Goal: Task Accomplishment & Management: Manage account settings

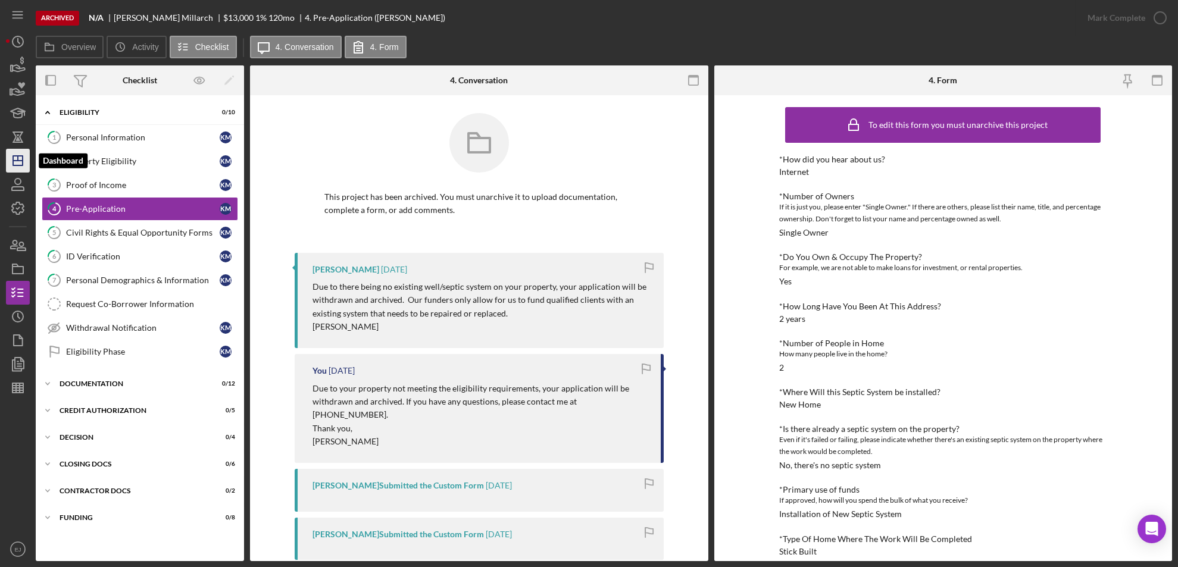
click at [13, 157] on polygon "button" at bounding box center [18, 161] width 10 height 10
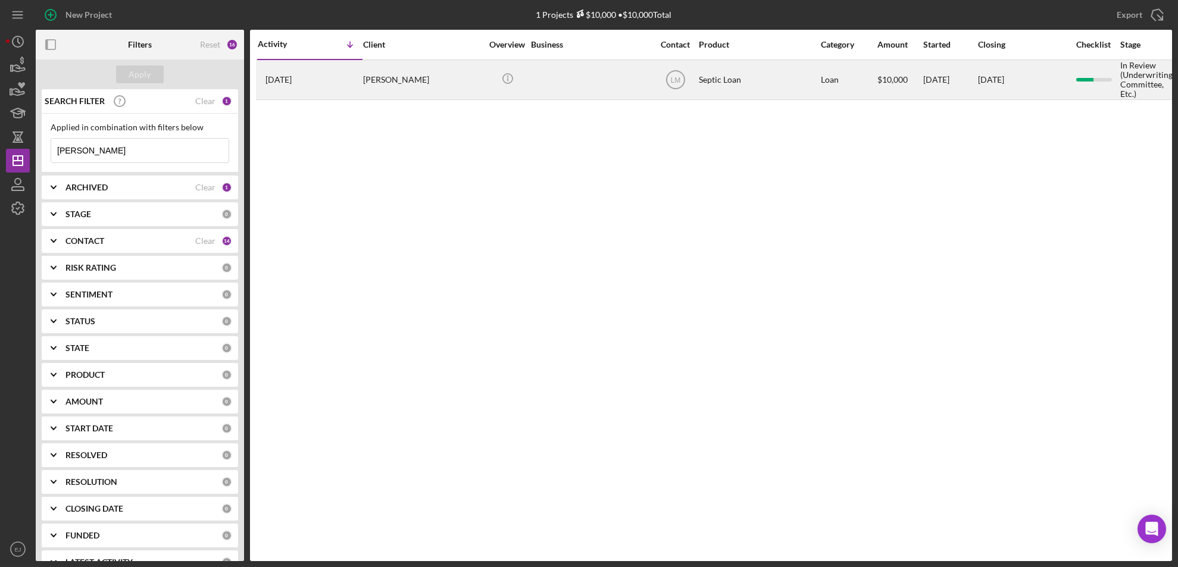
click at [403, 72] on div "[PERSON_NAME]" at bounding box center [422, 80] width 119 height 38
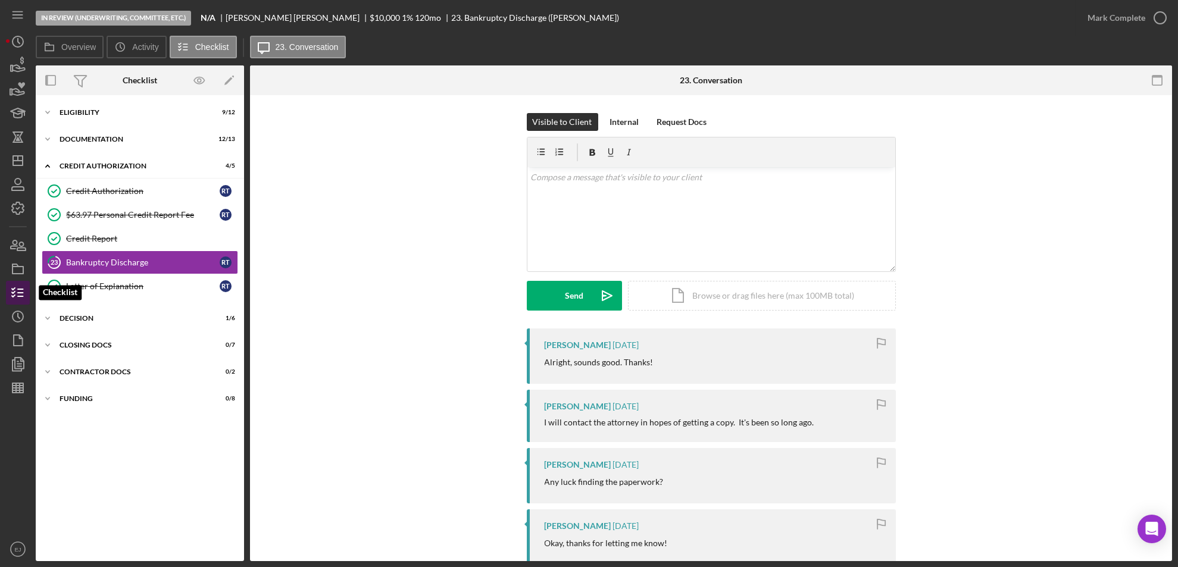
click at [12, 293] on polyline "button" at bounding box center [13, 293] width 3 height 2
click at [51, 140] on icon "Icon/Expander" at bounding box center [48, 139] width 24 height 24
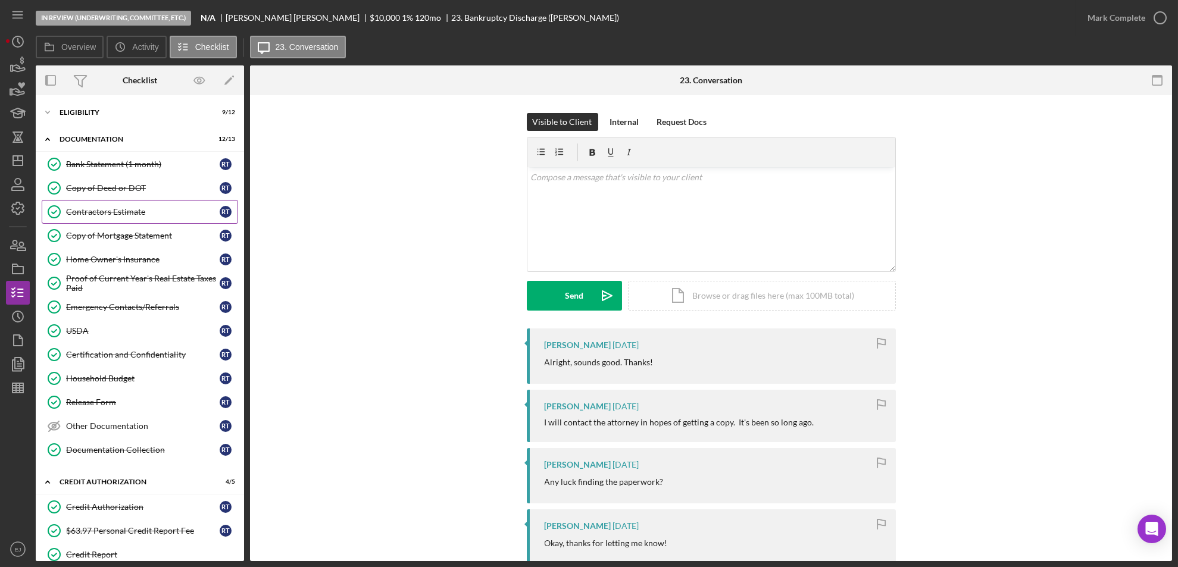
click at [121, 206] on link "Contractors Estimate Contractors Estimate R T" at bounding box center [140, 212] width 196 height 24
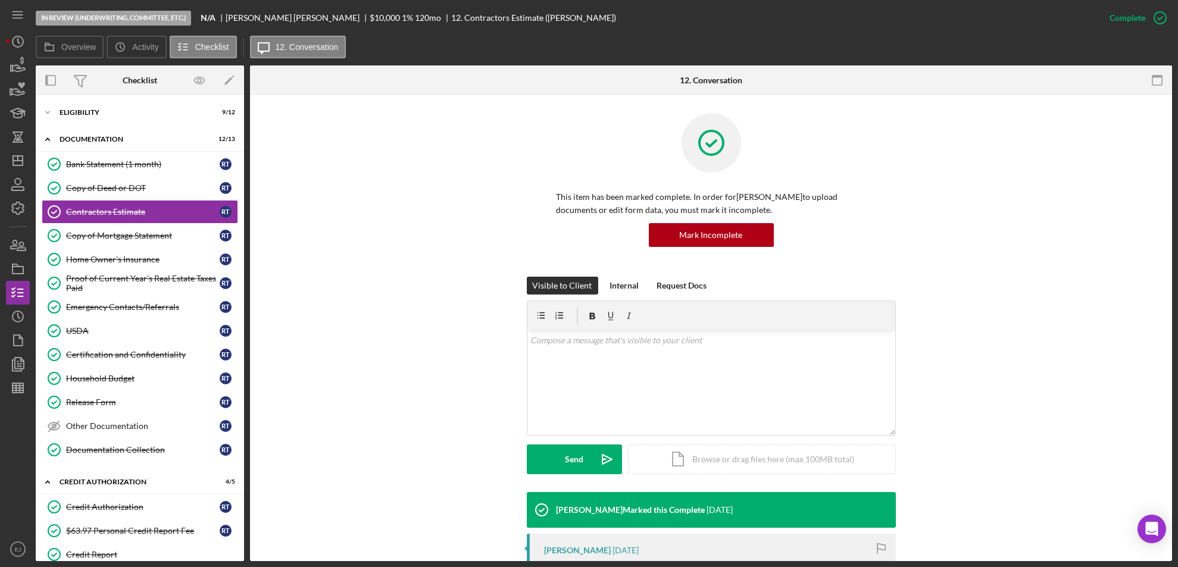
click at [1172, 393] on div "In Review (Underwriting, Committee, Etc.) N/A Raynita Terry $10,000 $10,000 1 %…" at bounding box center [589, 283] width 1178 height 567
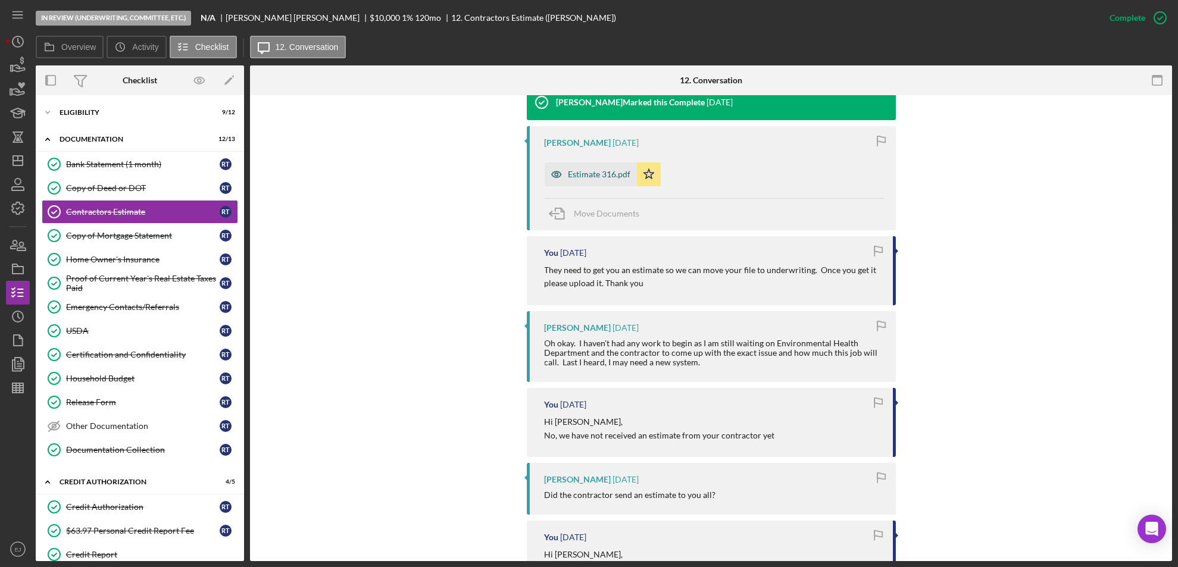
click at [603, 164] on div "Estimate 316.pdf" at bounding box center [591, 174] width 92 height 24
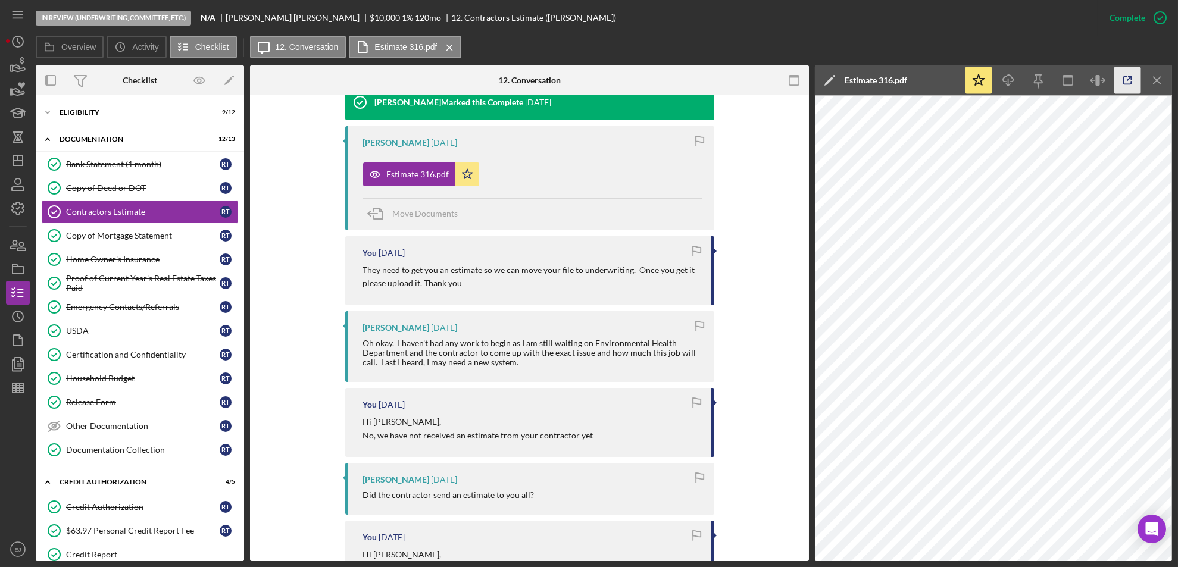
click at [1126, 83] on icon "button" at bounding box center [1128, 81] width 8 height 8
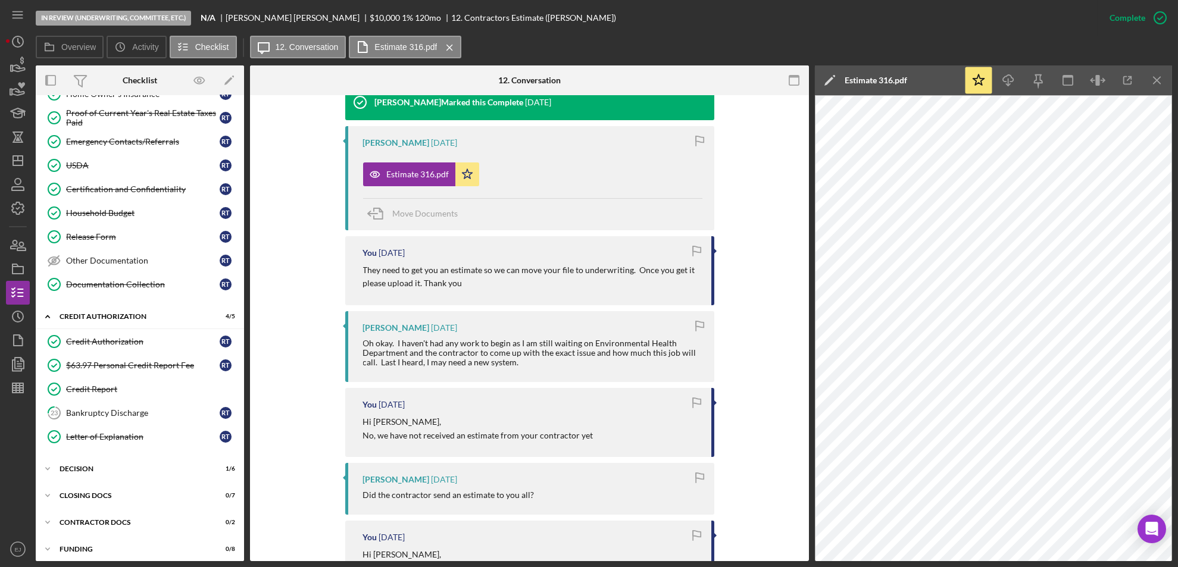
scroll to position [171, 0]
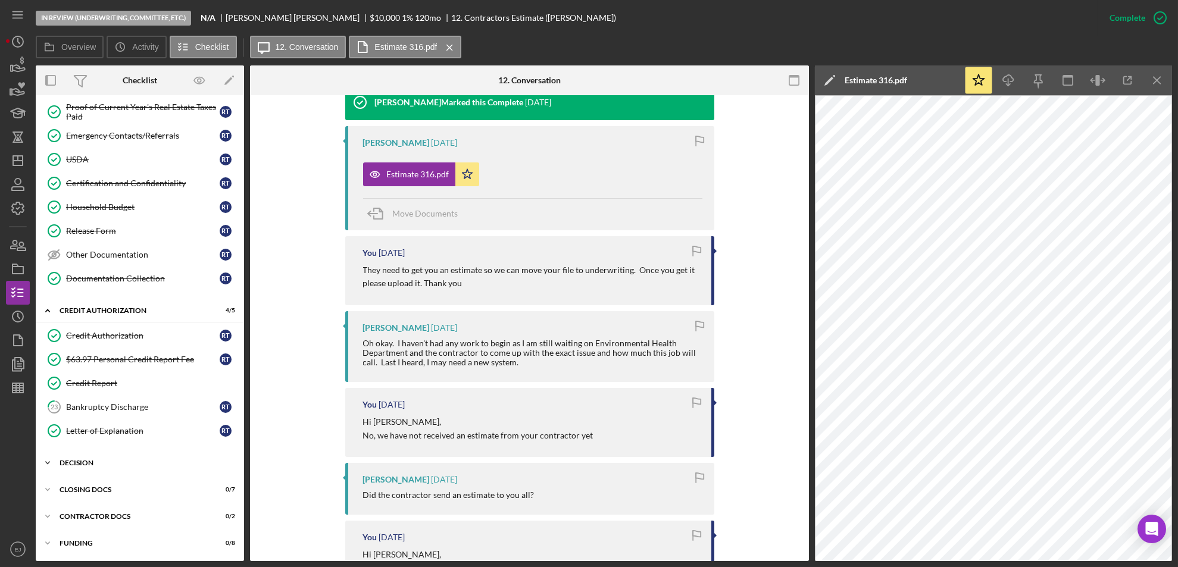
click at [49, 463] on icon "Icon/Expander" at bounding box center [48, 463] width 24 height 24
click at [90, 512] on div "Environmental Verification" at bounding box center [151, 512] width 171 height 10
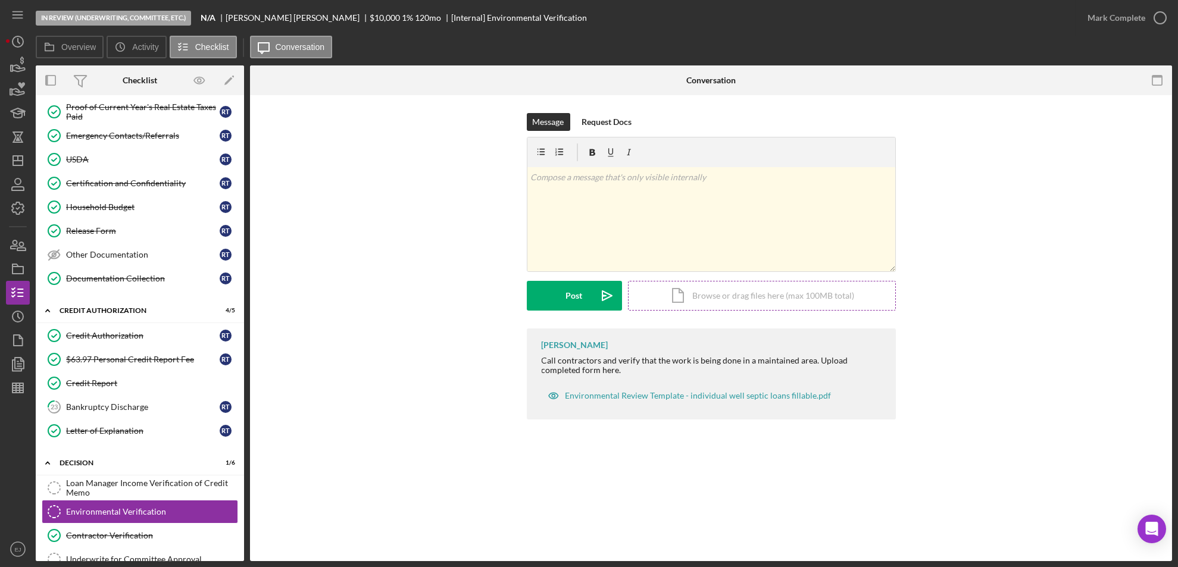
click at [754, 293] on div "Icon/Document Browse or drag files here (max 100MB total) Tap to choose files o…" at bounding box center [762, 296] width 268 height 30
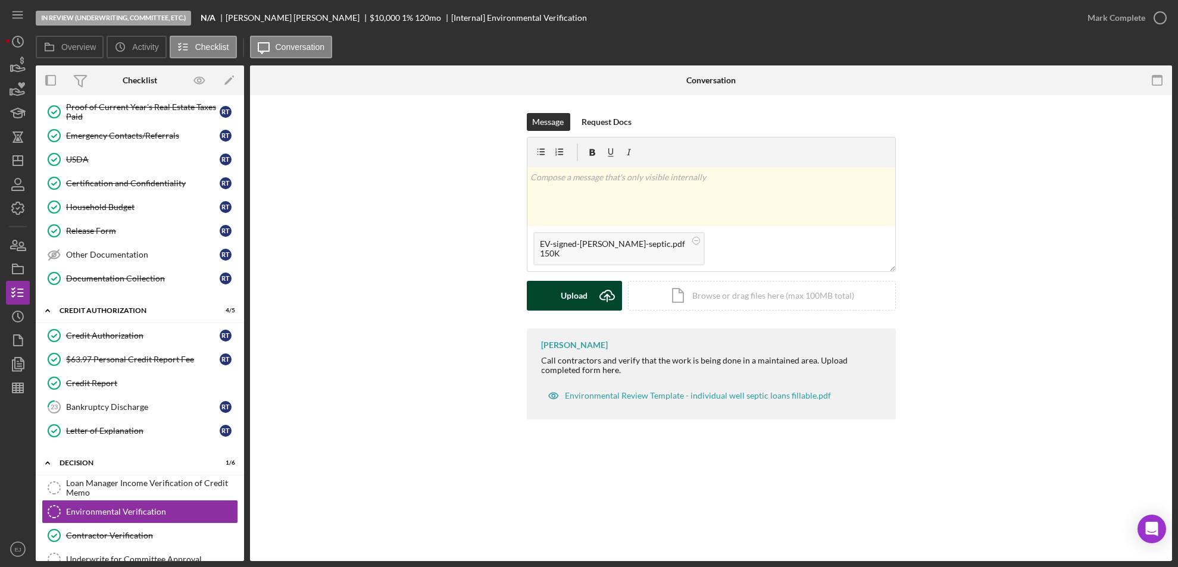
click at [598, 284] on icon "Icon/Upload" at bounding box center [607, 296] width 30 height 30
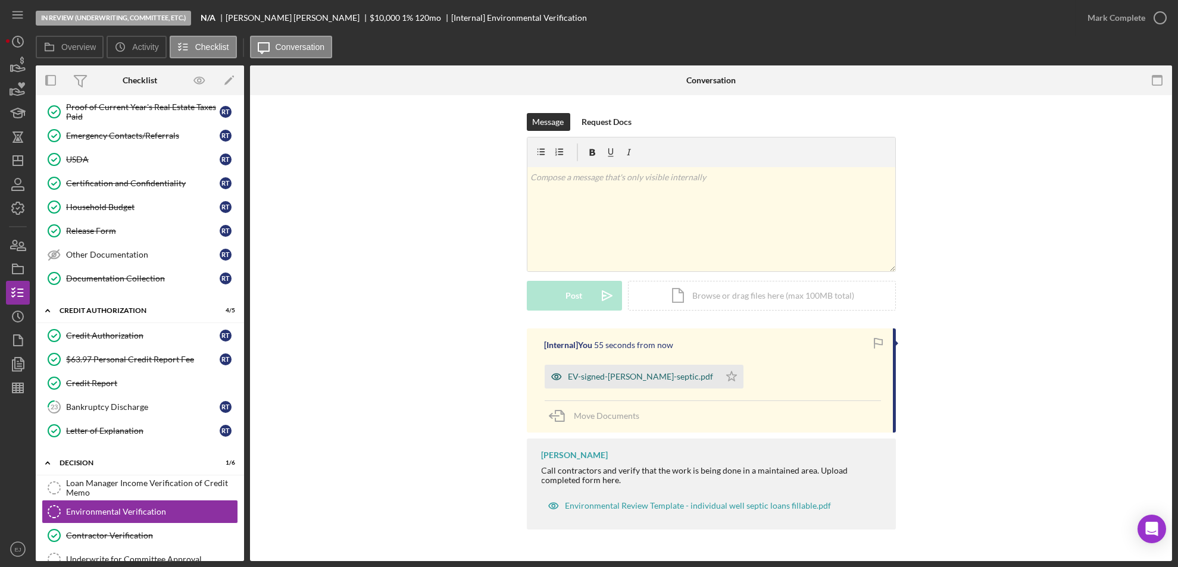
click at [633, 372] on div "EV-signed-Terry, Raynita-septic.pdf" at bounding box center [640, 377] width 145 height 10
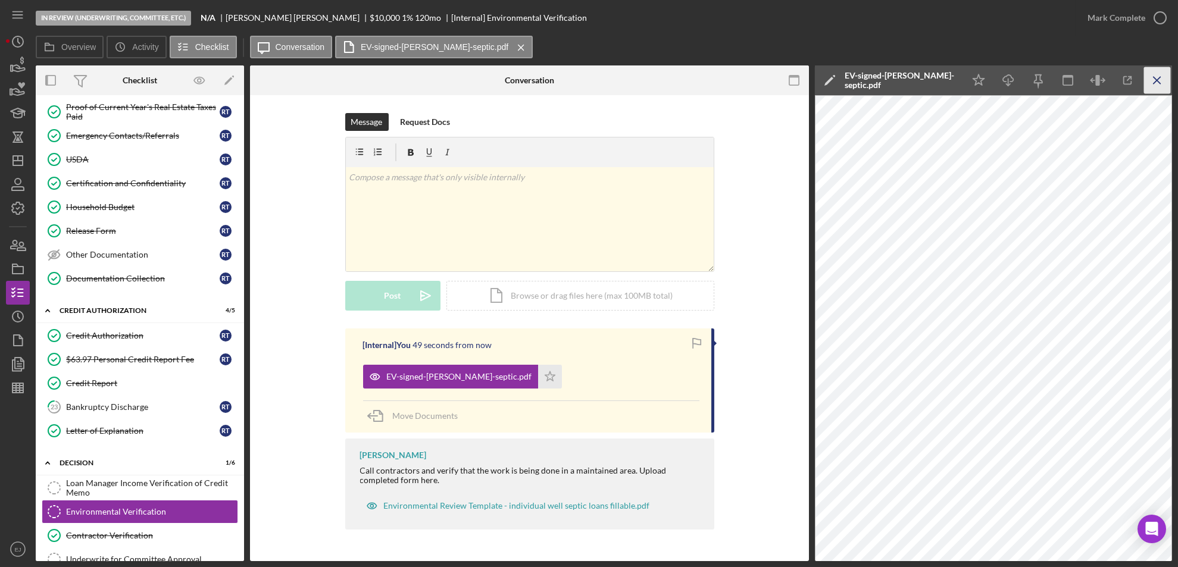
click at [1163, 86] on icon "Icon/Menu Close" at bounding box center [1157, 80] width 27 height 27
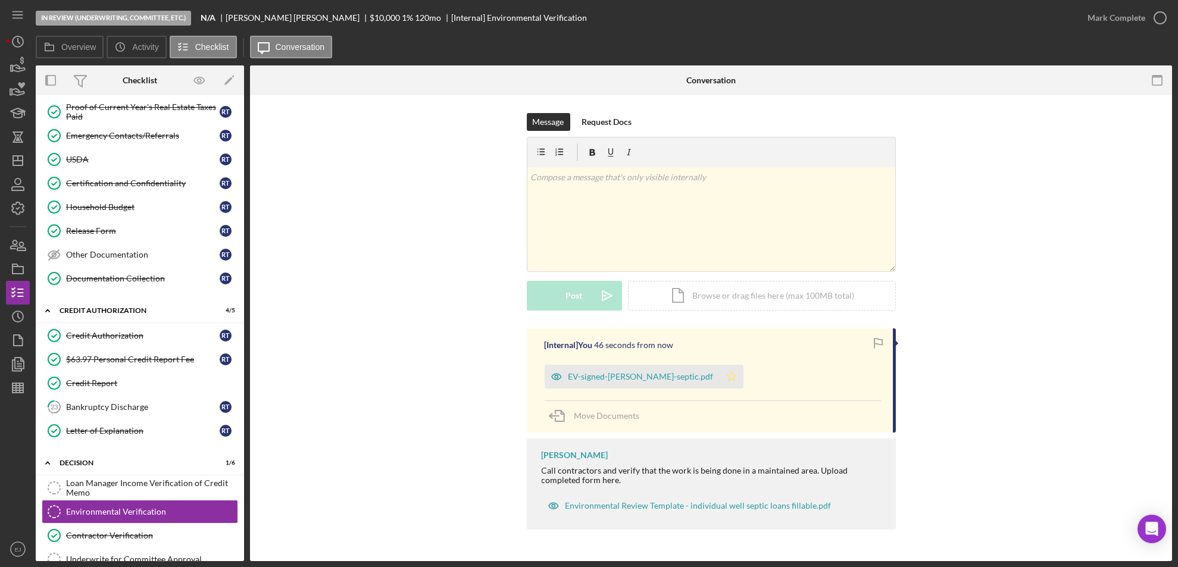
click at [720, 377] on icon "Icon/Star" at bounding box center [732, 377] width 24 height 24
click at [1163, 18] on icon "button" at bounding box center [1160, 18] width 30 height 30
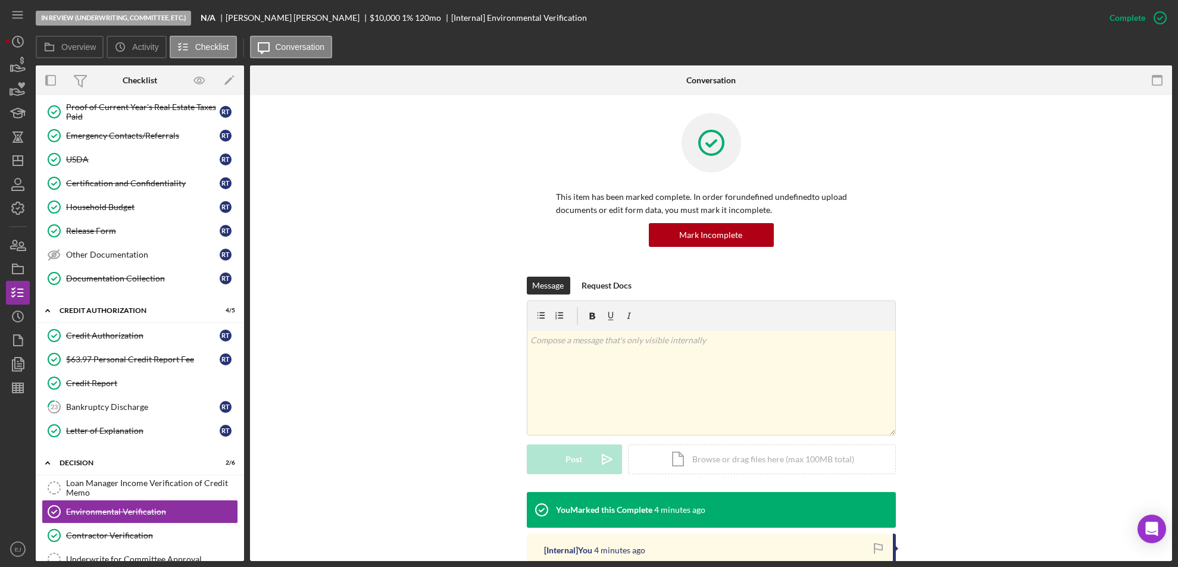
click at [1171, 507] on div "Environmental Verification Environmental Verification This item has been marked…" at bounding box center [711, 328] width 922 height 466
click at [1171, 508] on div "Environmental Verification Environmental Verification This item has been marked…" at bounding box center [711, 328] width 922 height 466
click at [248, 554] on div "Overview Internal Workflow Stage In Review (Underwriting, Committee, Etc.) Icon…" at bounding box center [604, 313] width 1136 height 496
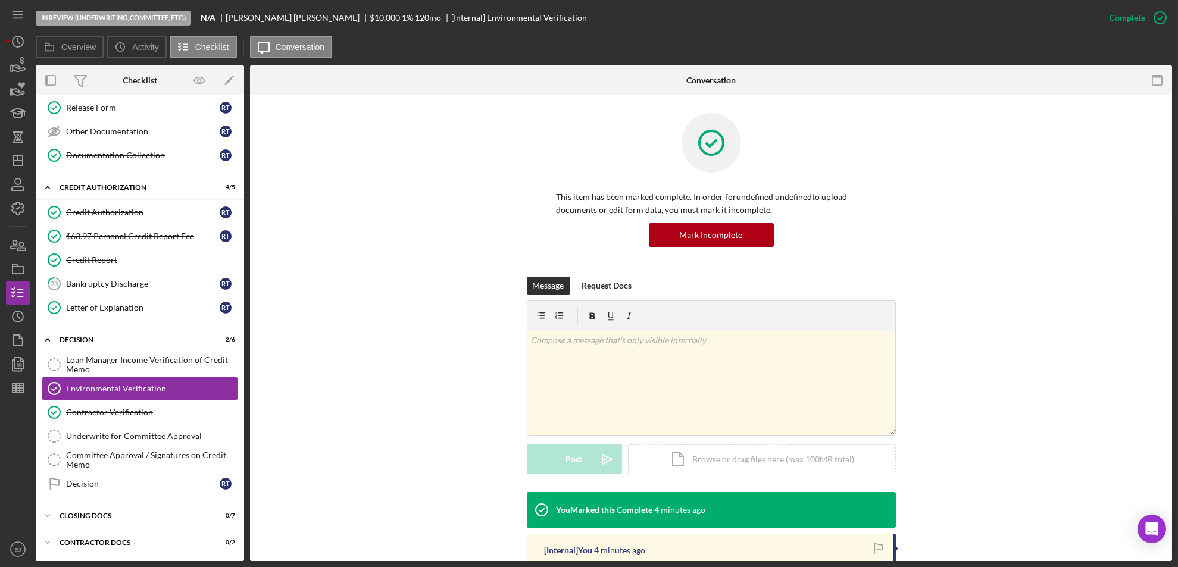
scroll to position [321, 0]
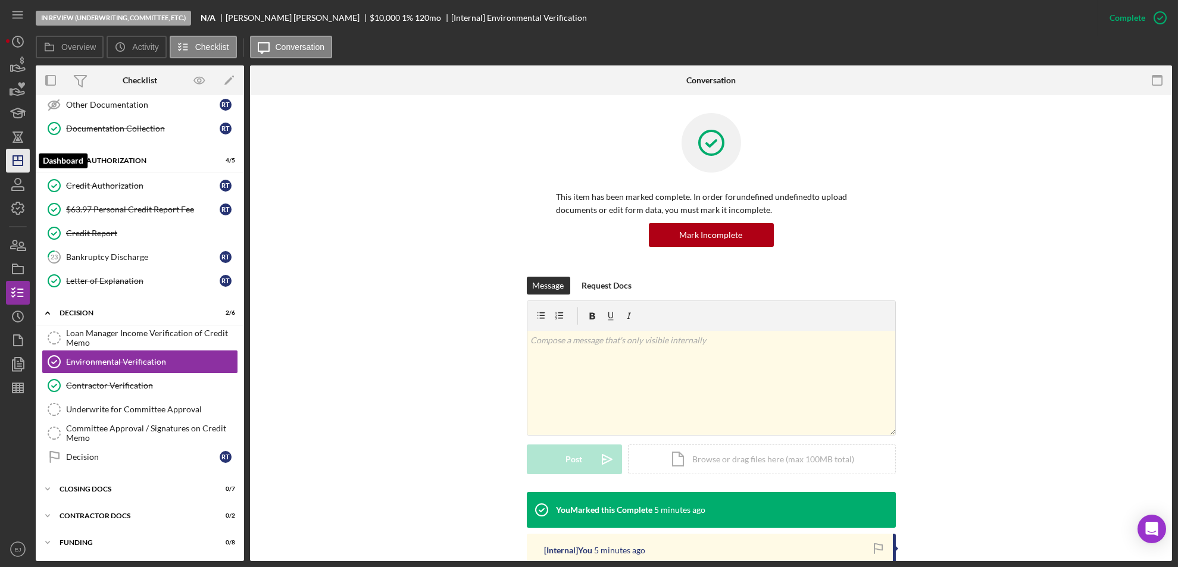
click at [21, 154] on icon "Icon/Dashboard" at bounding box center [18, 161] width 30 height 30
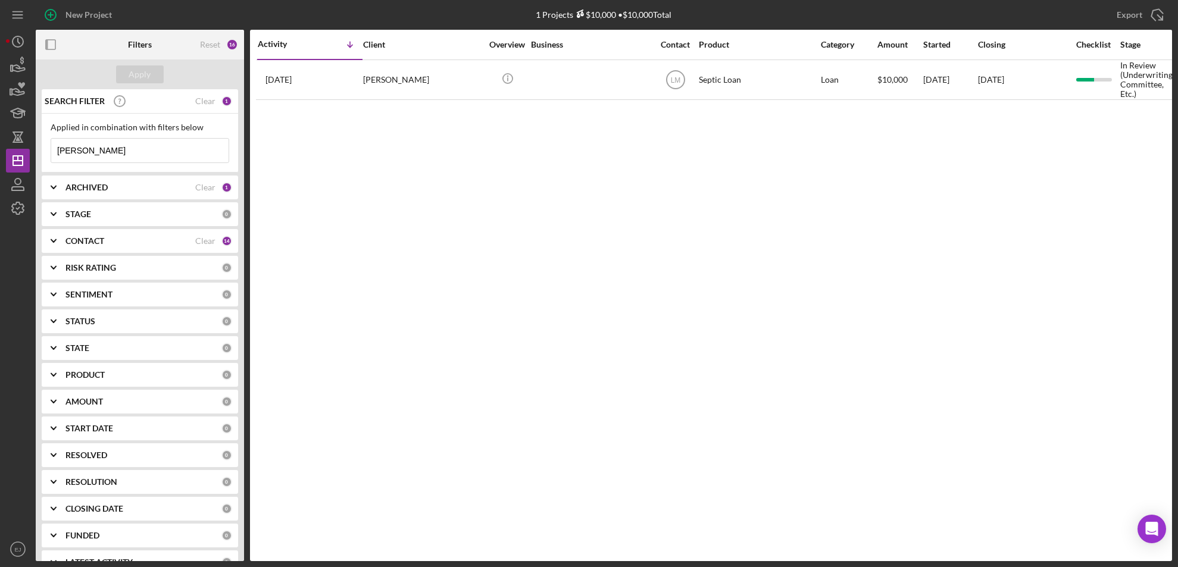
click at [105, 151] on input "raynita" at bounding box center [139, 151] width 177 height 24
type input "r"
type input "lackraj"
click at [133, 82] on div "Apply" at bounding box center [140, 74] width 22 height 18
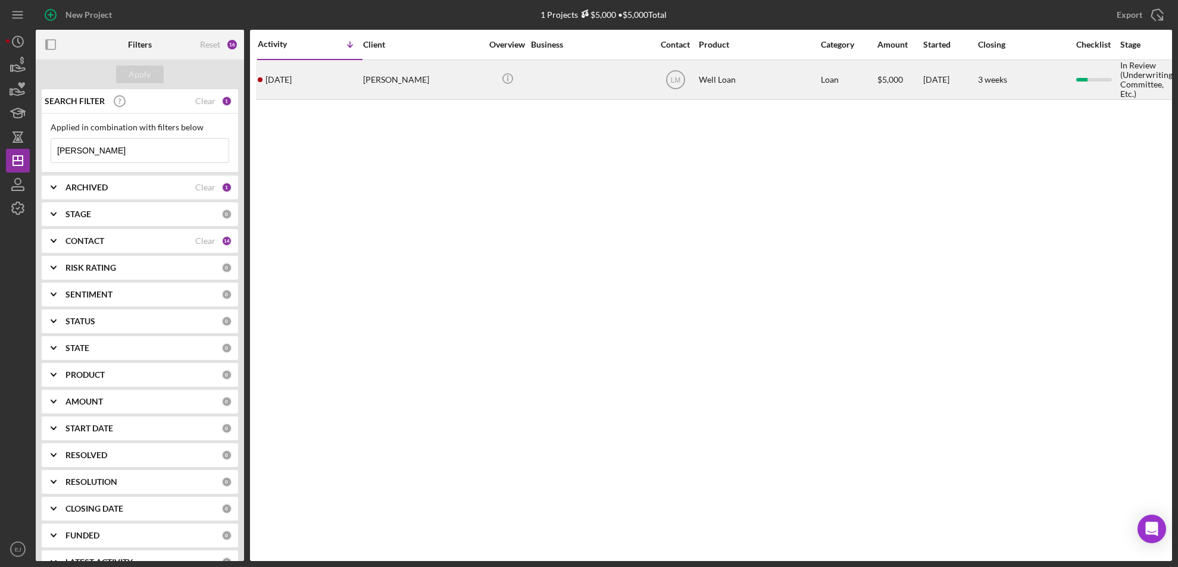
click at [384, 80] on div "Elizabeth Lackraj" at bounding box center [422, 80] width 119 height 38
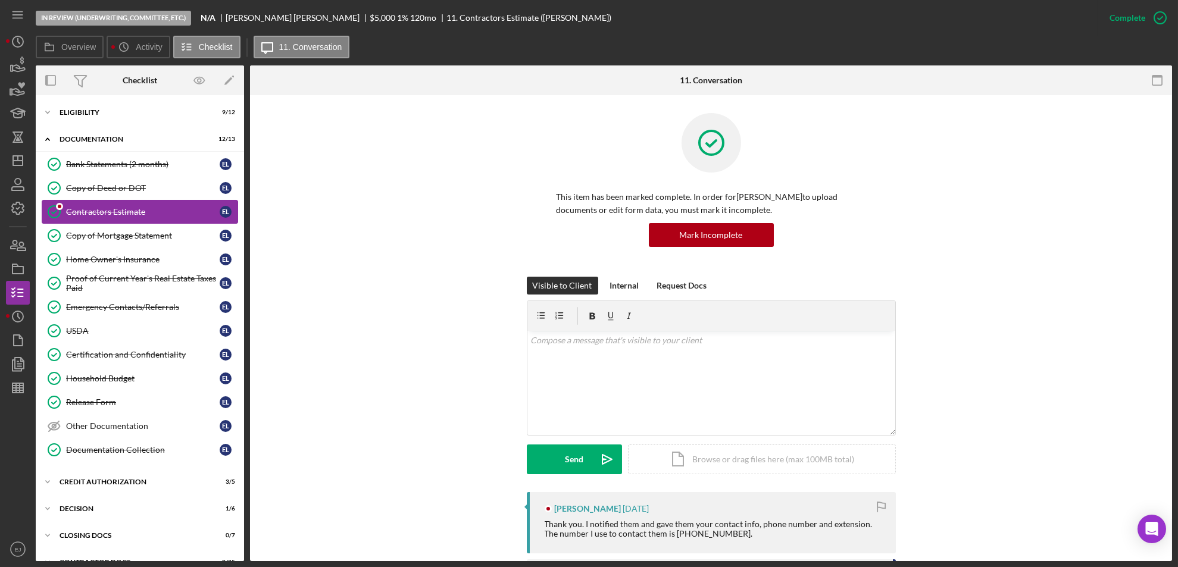
click at [117, 206] on link "Contractors Estimate Contractors Estimate E L" at bounding box center [140, 212] width 196 height 24
click at [114, 207] on div "Contractors Estimate" at bounding box center [143, 212] width 154 height 10
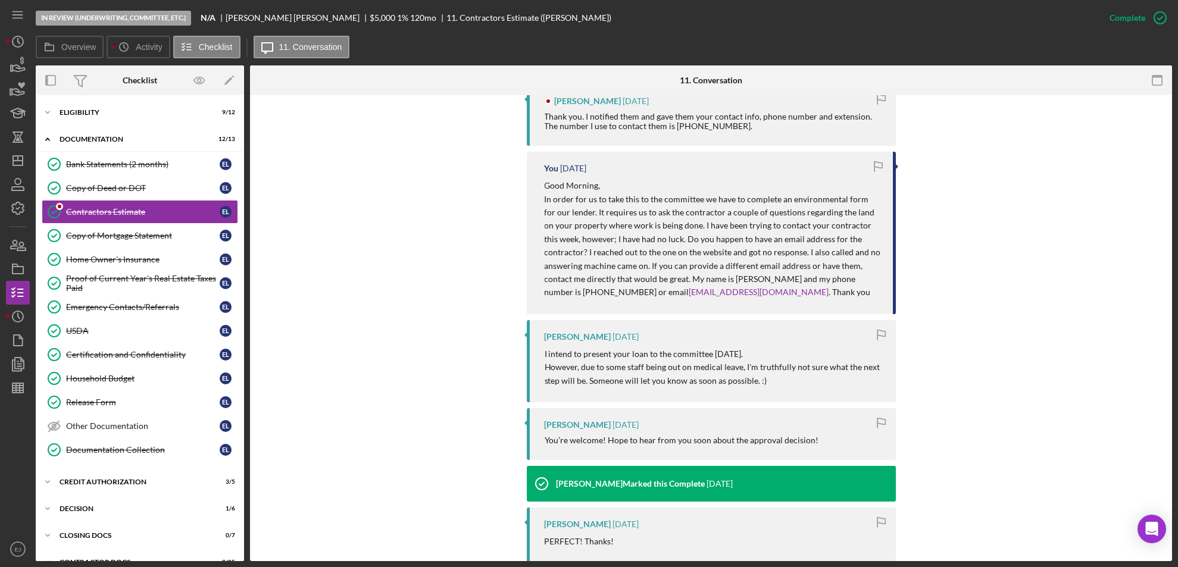
scroll to position [817, 0]
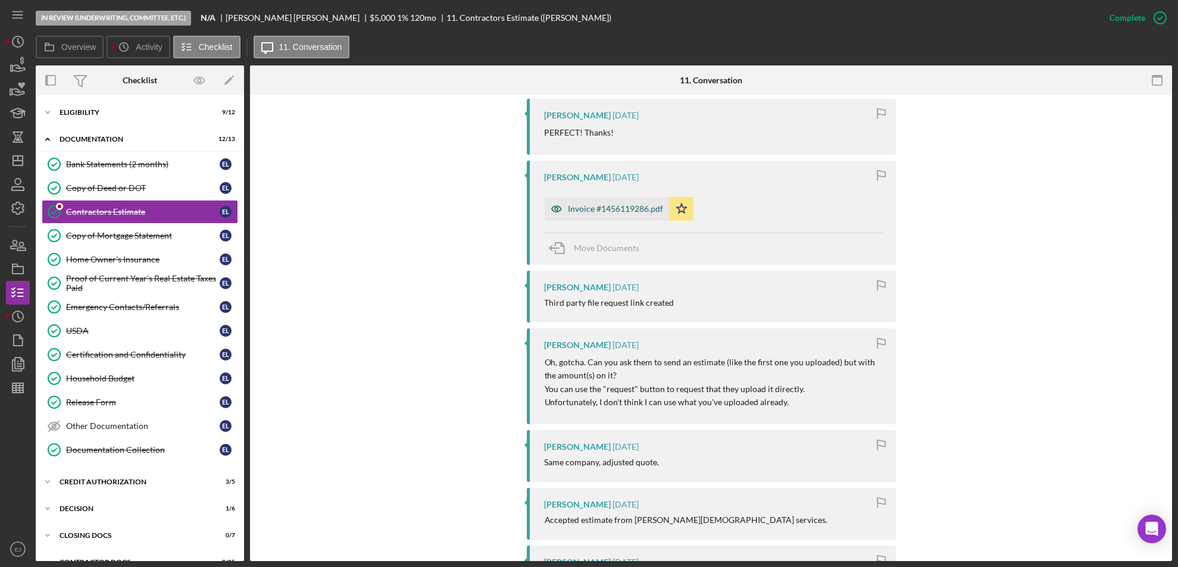
click at [603, 205] on div "Invoice #1456119286.pdf" at bounding box center [615, 209] width 95 height 10
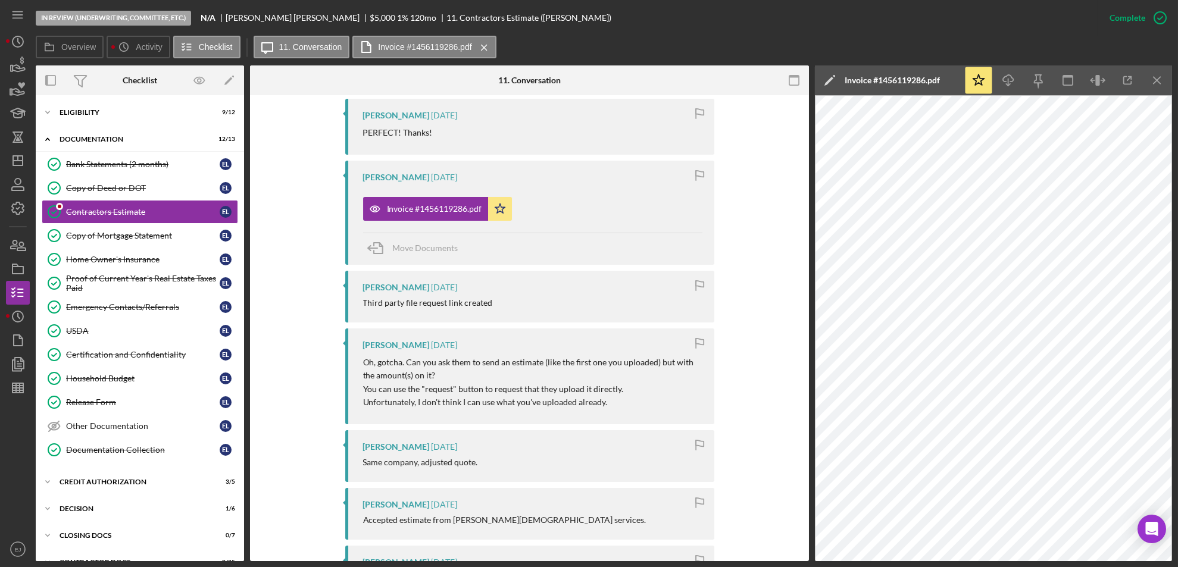
click at [33, 242] on nav "Icon/Menu Icon/Dashboard Dashboard Navigation Divider Mobile Checklist Navigati…" at bounding box center [21, 280] width 30 height 561
click at [24, 244] on icon "button" at bounding box center [18, 245] width 30 height 30
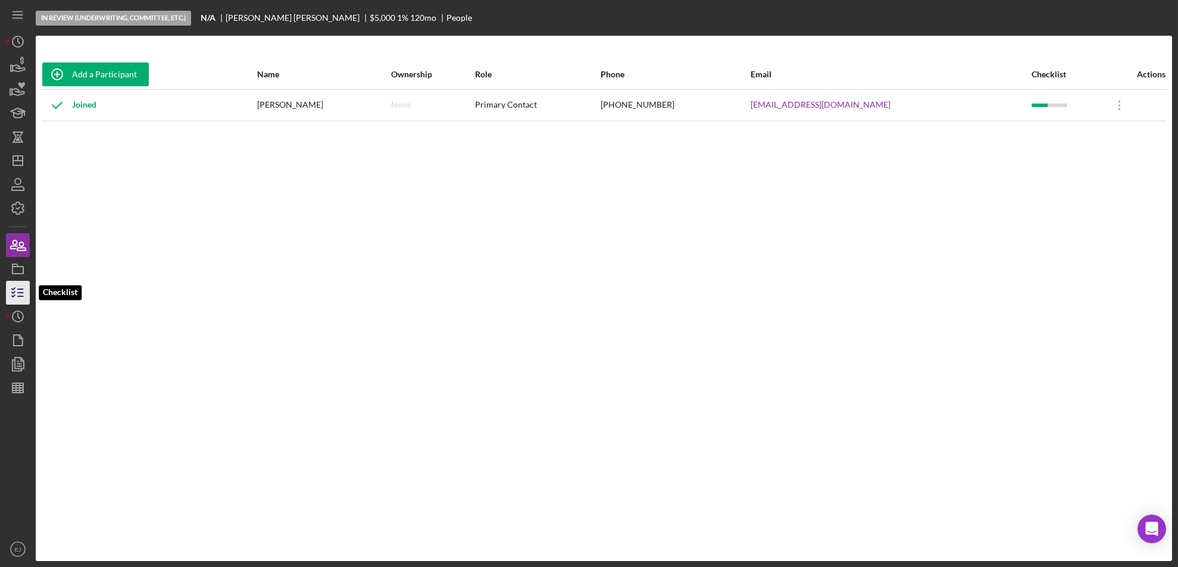
click at [24, 293] on icon "button" at bounding box center [18, 293] width 30 height 30
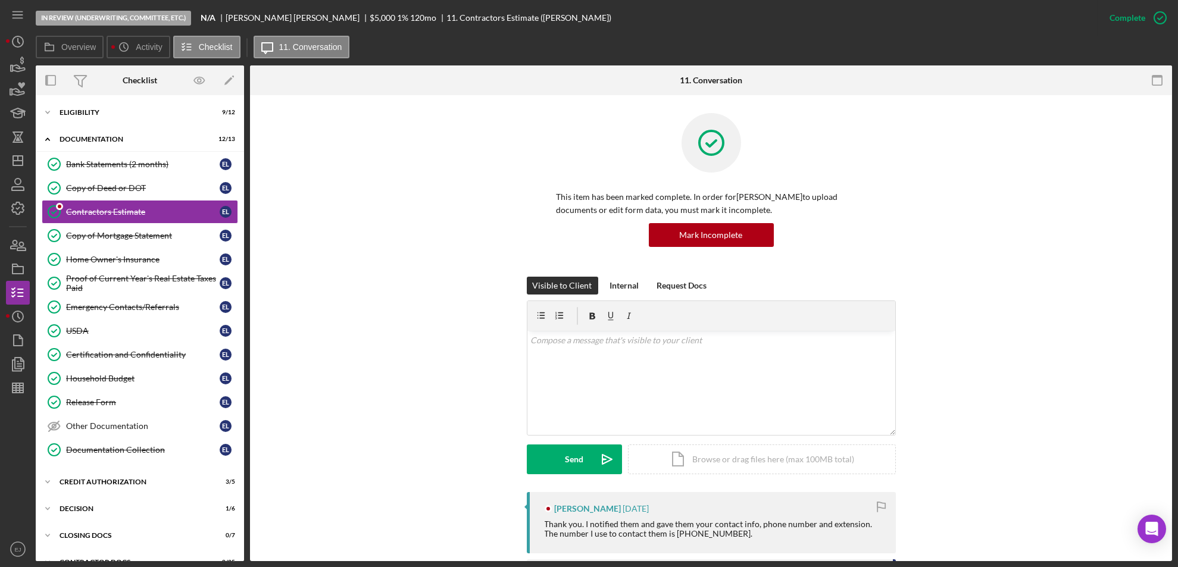
click at [1172, 502] on div "In Review (Underwriting, Committee, Etc.) N/A Elizabeth Lackraj $5,000 $5,000 1…" at bounding box center [589, 283] width 1178 height 567
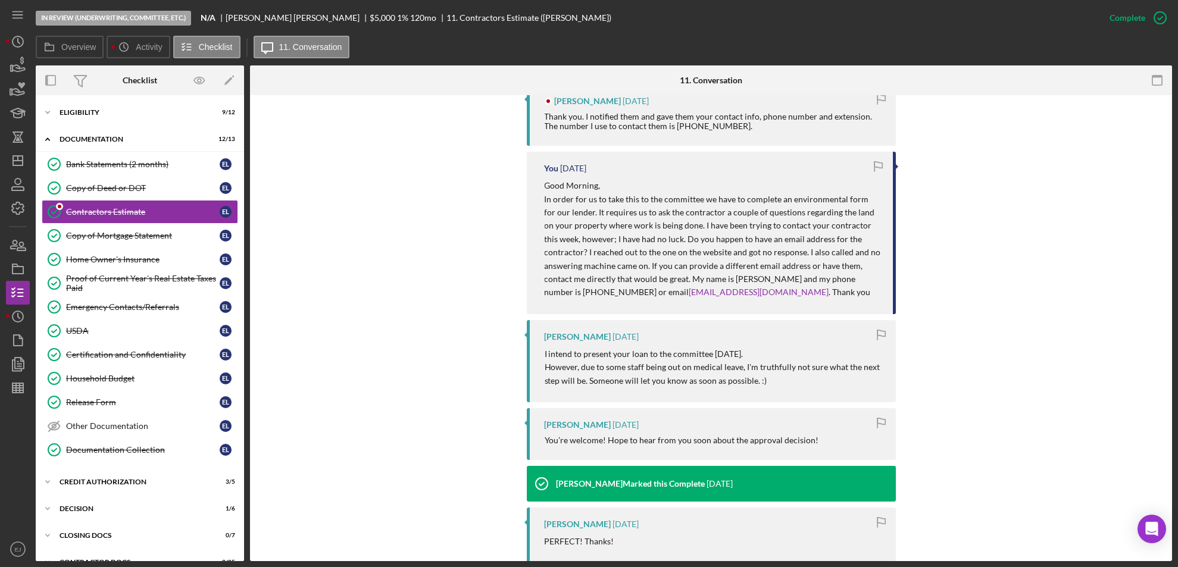
scroll to position [817, 0]
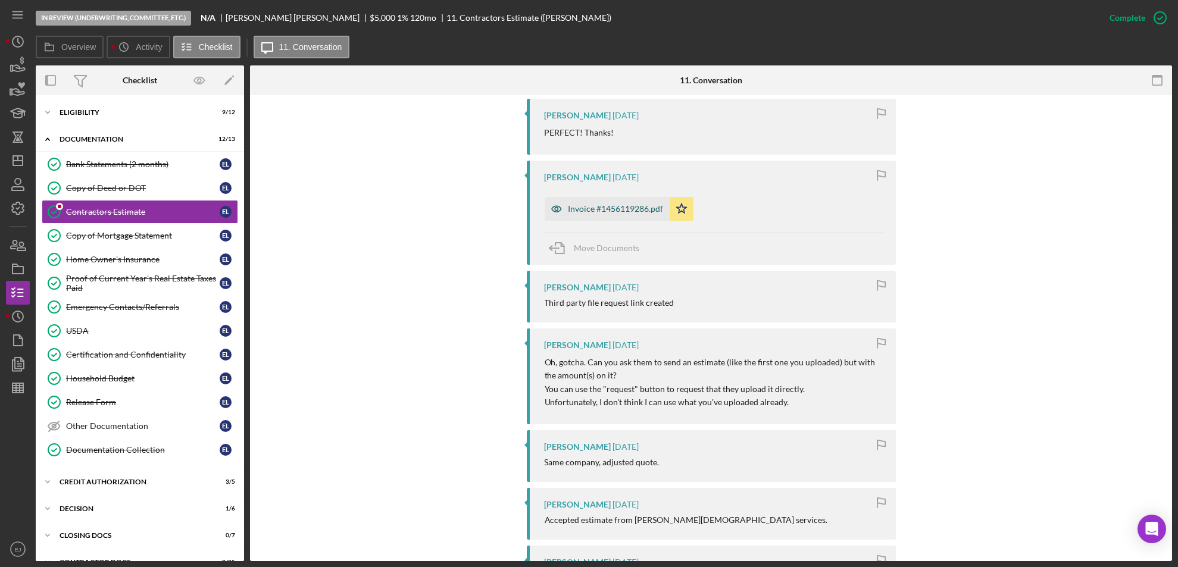
click at [595, 204] on div "Invoice #1456119286.pdf" at bounding box center [615, 209] width 95 height 10
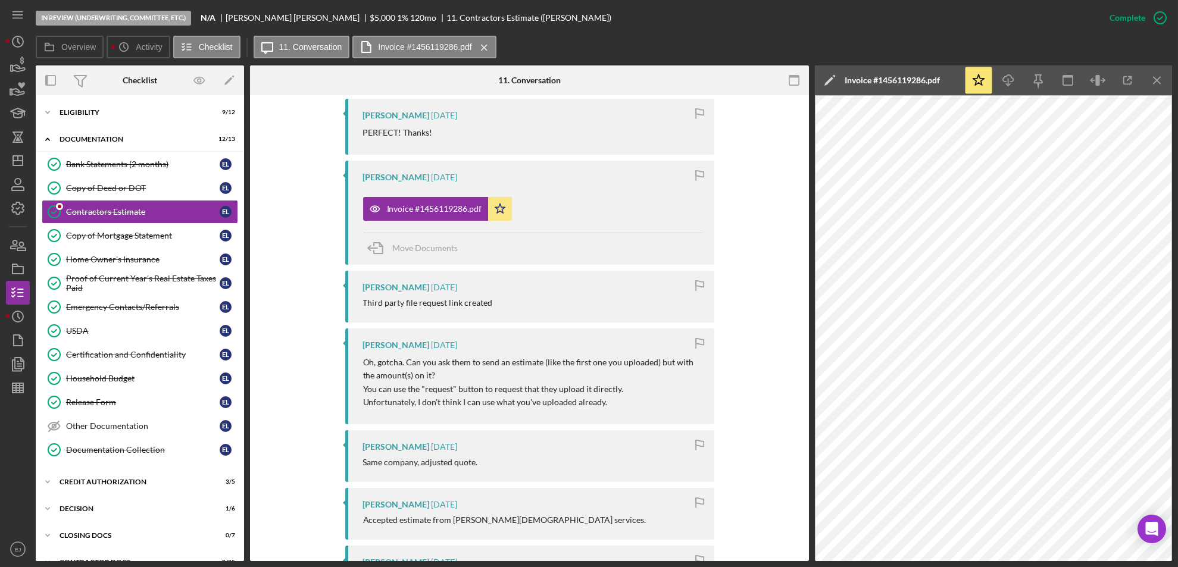
scroll to position [408, 0]
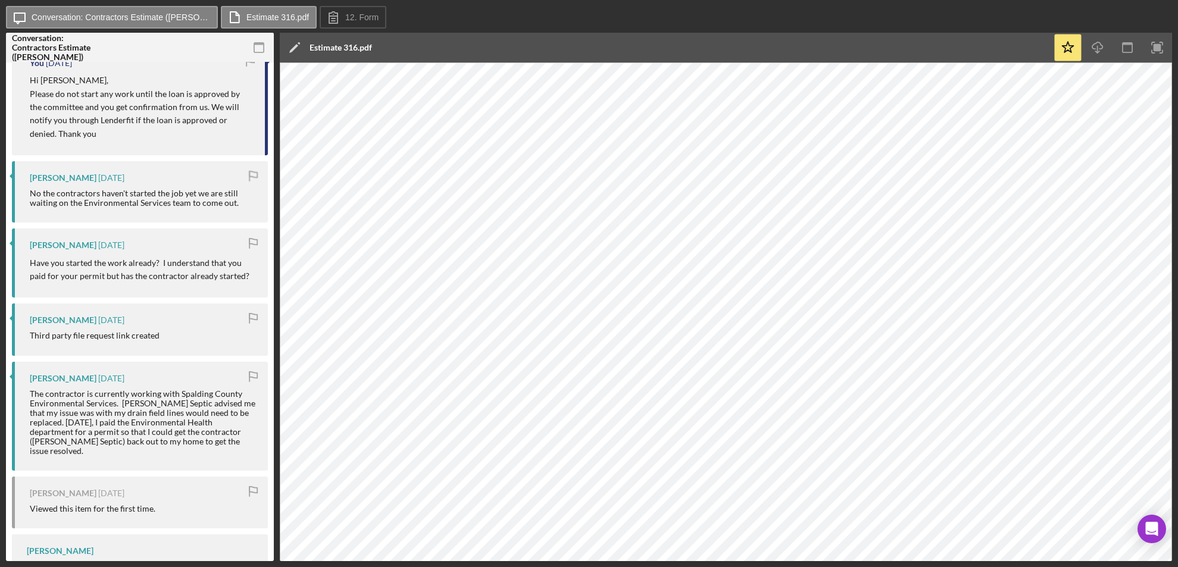
scroll to position [996, 0]
